Goal: Check status: Check status

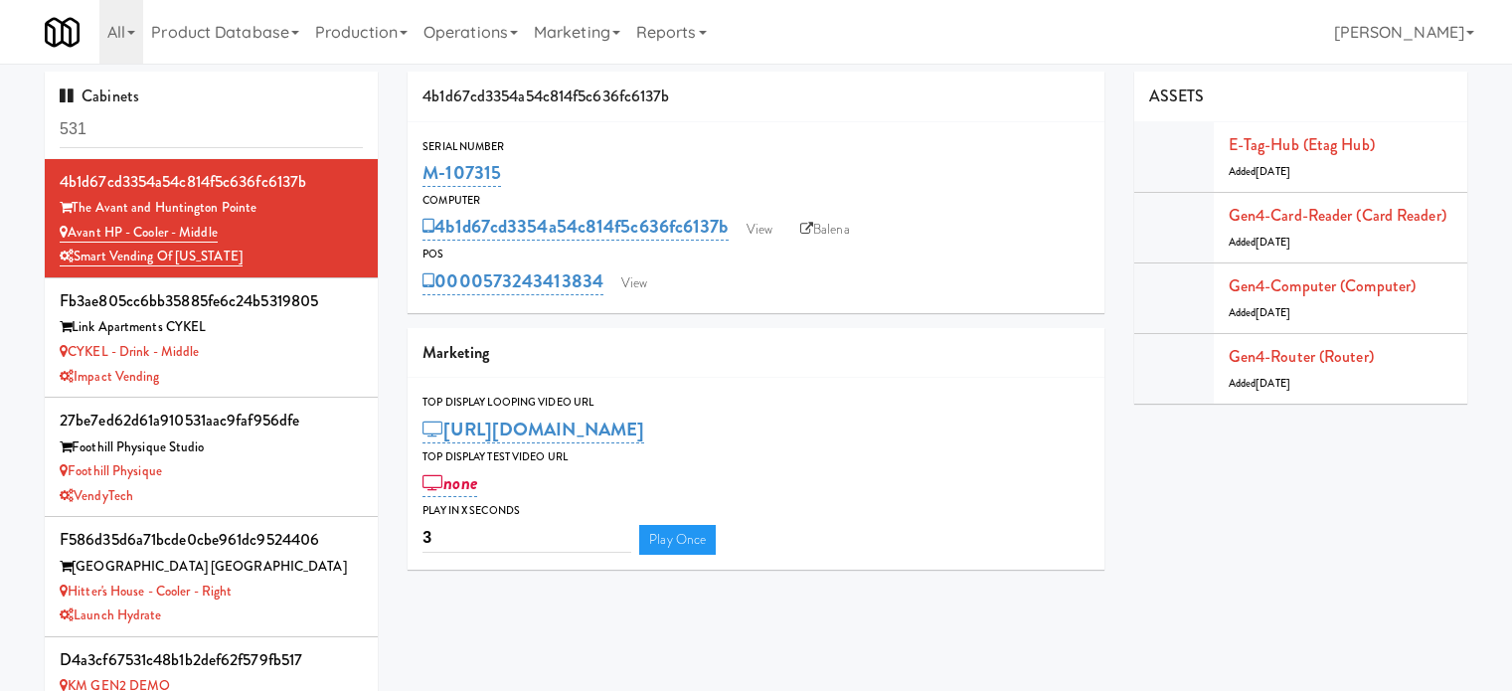
click at [260, 133] on input "531" at bounding box center [211, 129] width 303 height 37
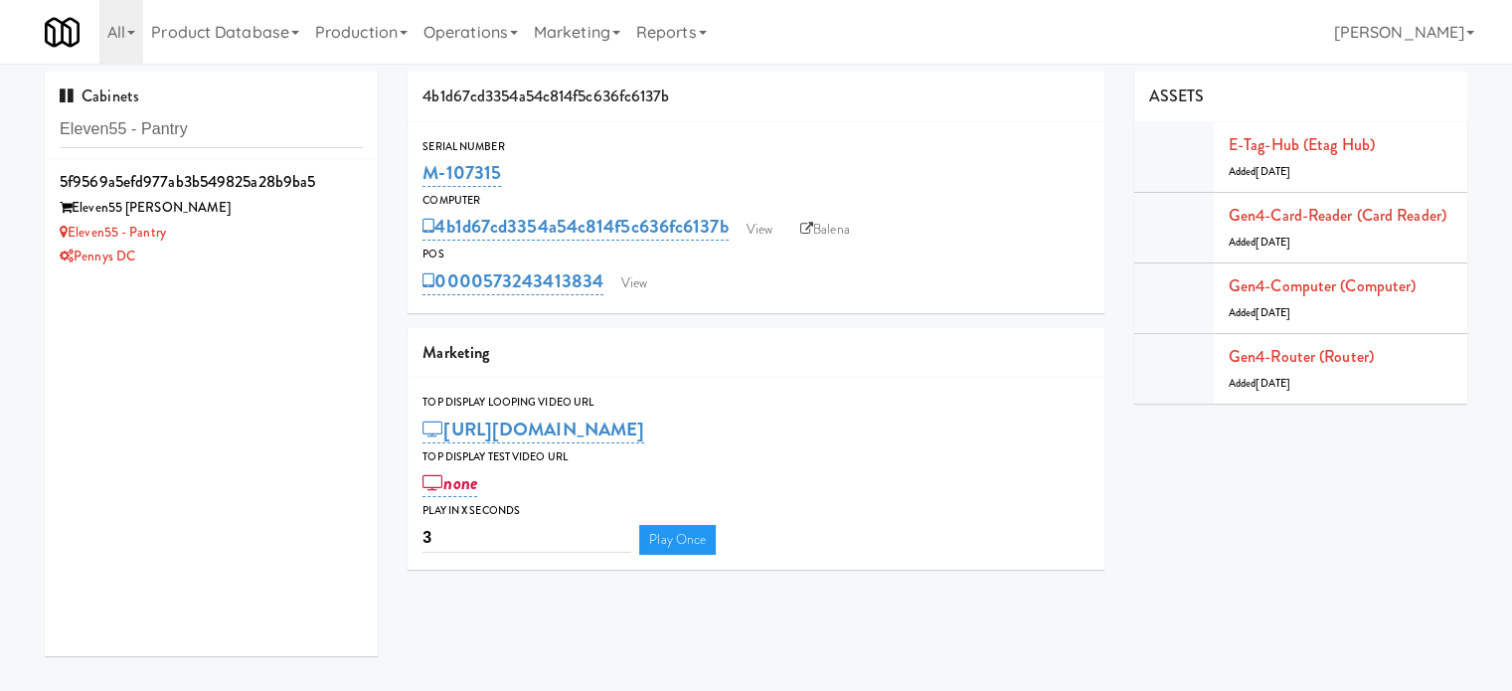
type input "Eleven55 - Pantry"
click at [322, 257] on div "Pennys DC" at bounding box center [211, 257] width 303 height 25
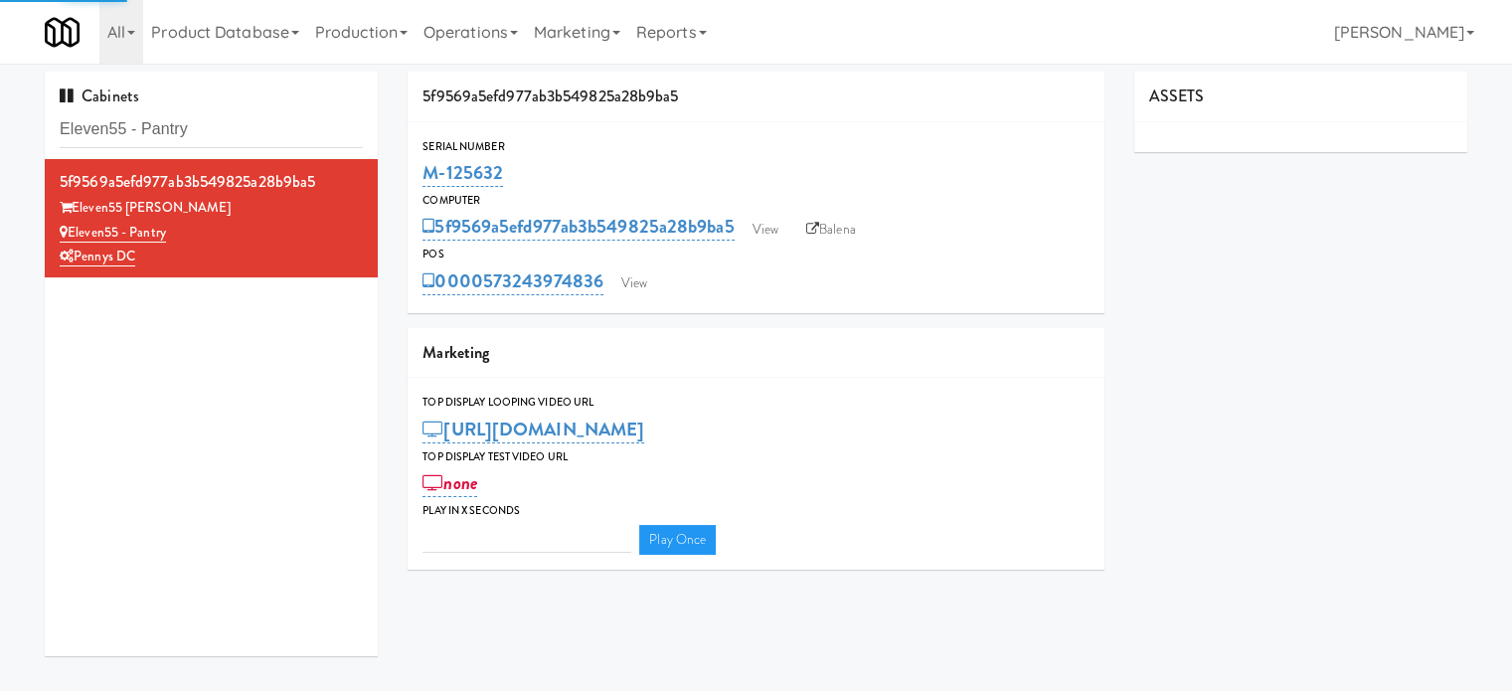
type input "3"
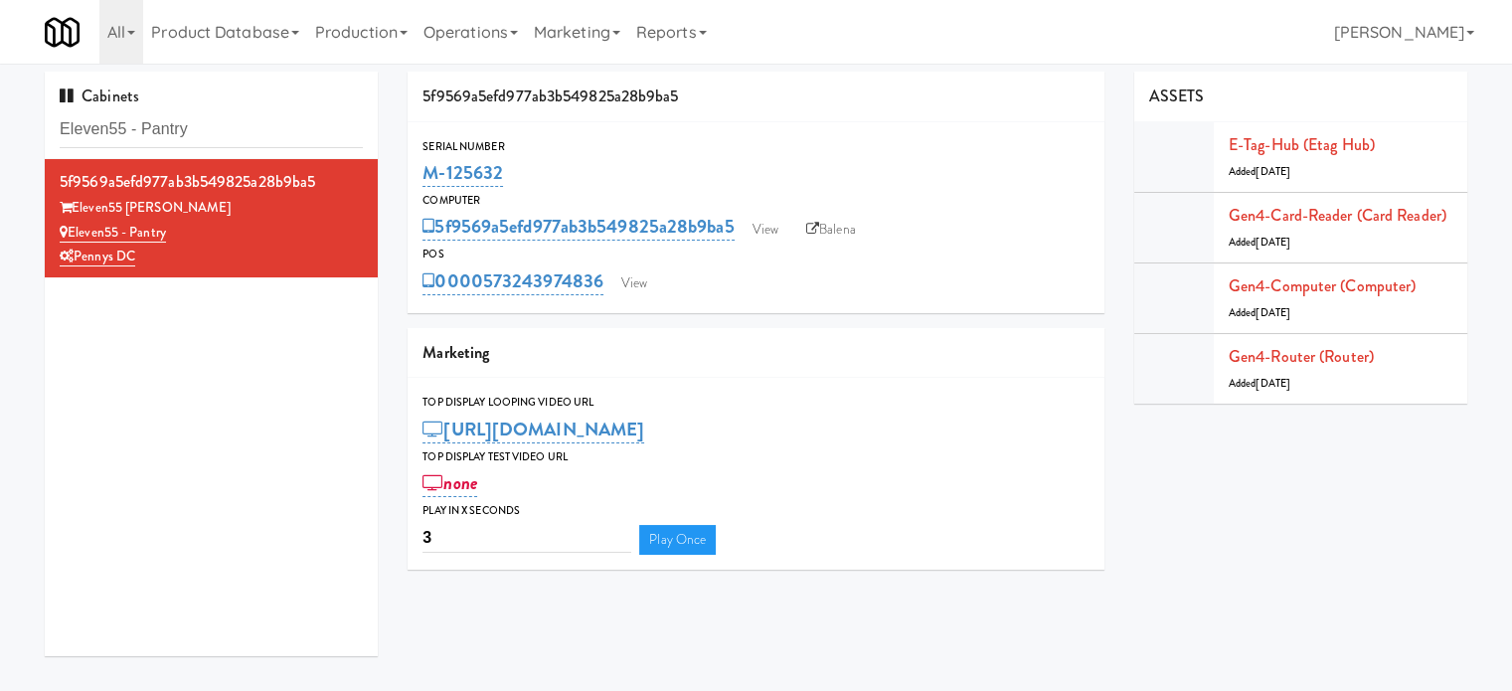
drag, startPoint x: 512, startPoint y: 169, endPoint x: 414, endPoint y: 177, distance: 98.7
click at [414, 177] on div "Serial Number M-125632" at bounding box center [756, 164] width 697 height 54
copy link "M-125632"
